Goal: Find specific page/section: Find specific page/section

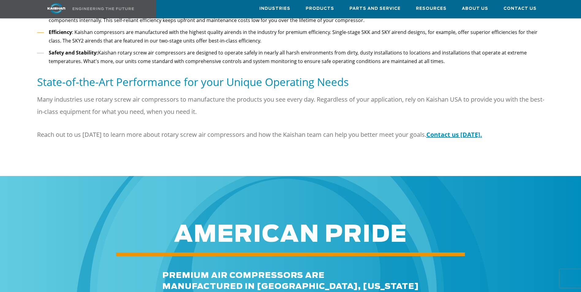
scroll to position [460, 0]
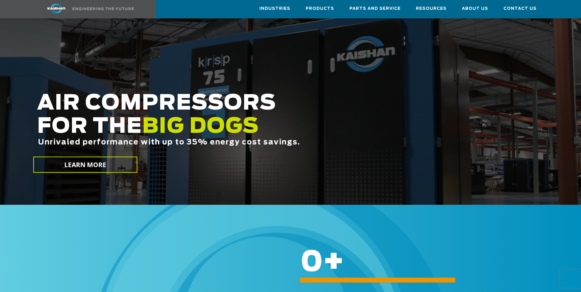
scroll to position [92, 0]
